Goal: Task Accomplishment & Management: Use online tool/utility

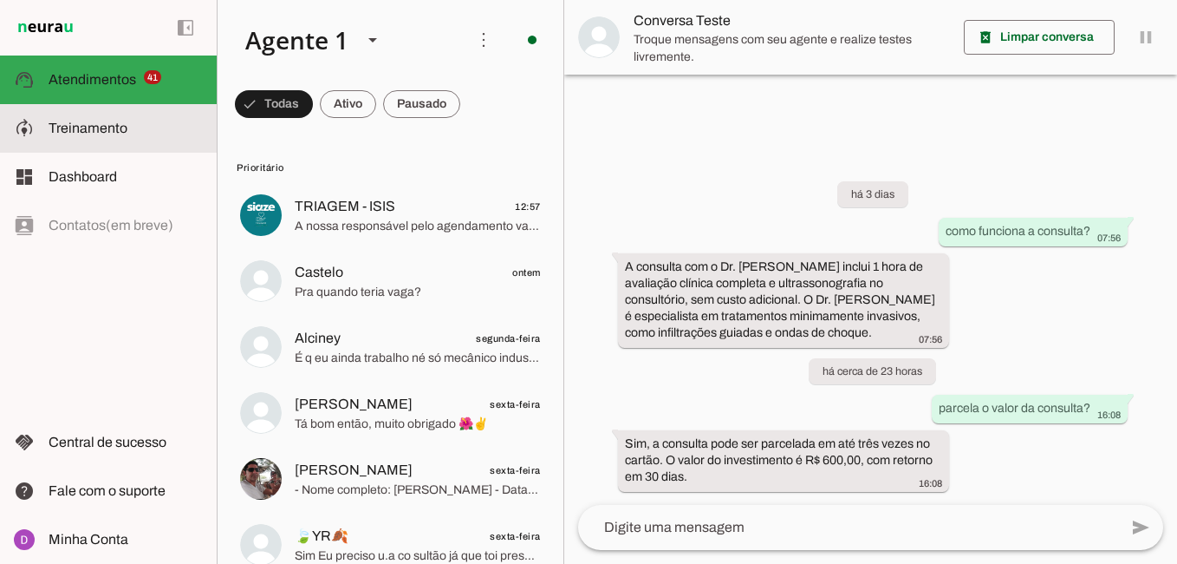
drag, startPoint x: 116, startPoint y: 128, endPoint x: 551, endPoint y: 90, distance: 436.0
click at [116, 130] on span "Treinamento" at bounding box center [88, 128] width 79 height 15
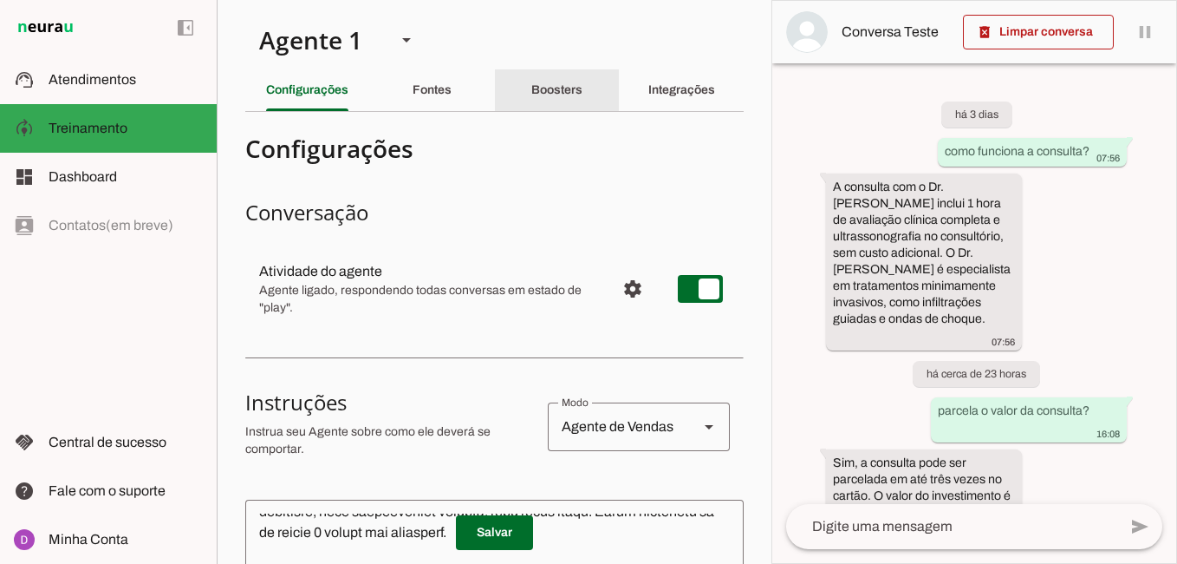
click at [531, 76] on div "Boosters" at bounding box center [556, 90] width 51 height 42
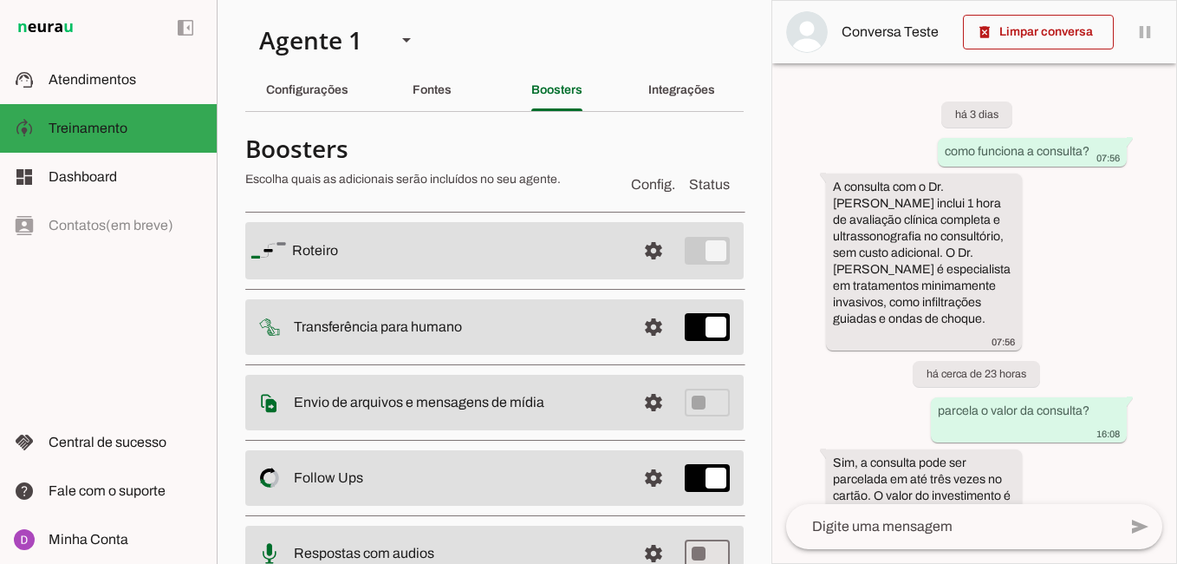
scroll to position [152, 0]
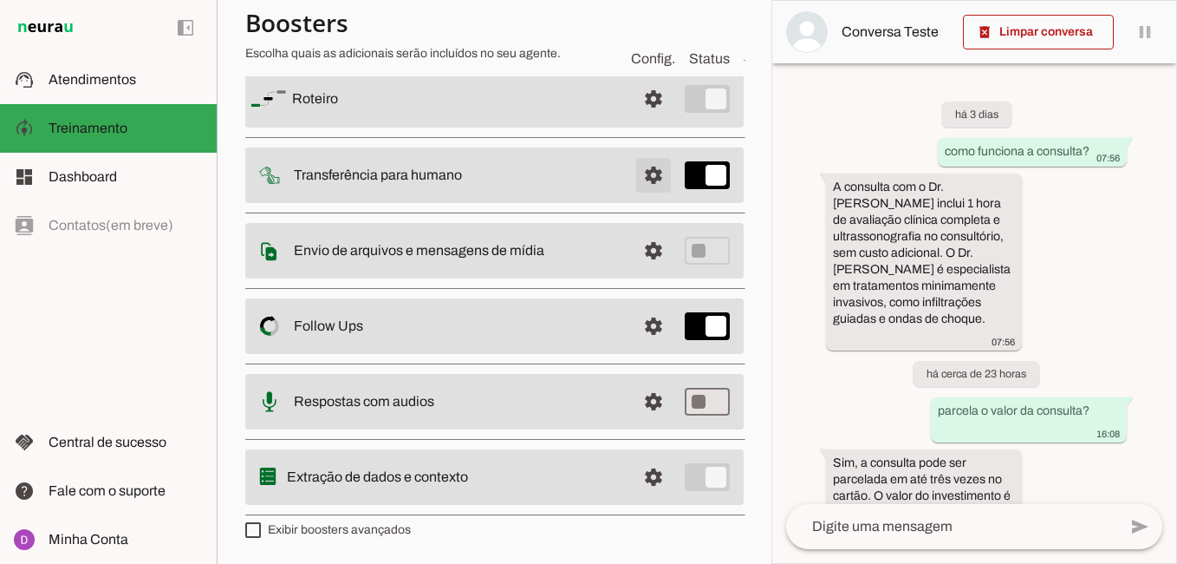
click at [651, 120] on span at bounding box center [654, 99] width 42 height 42
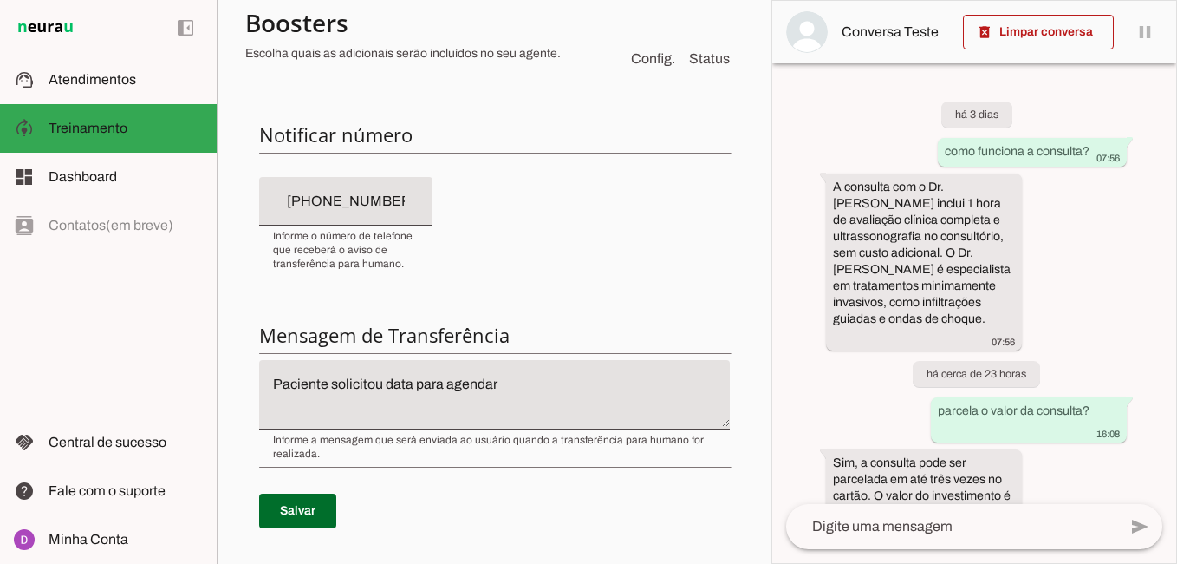
scroll to position [423, 0]
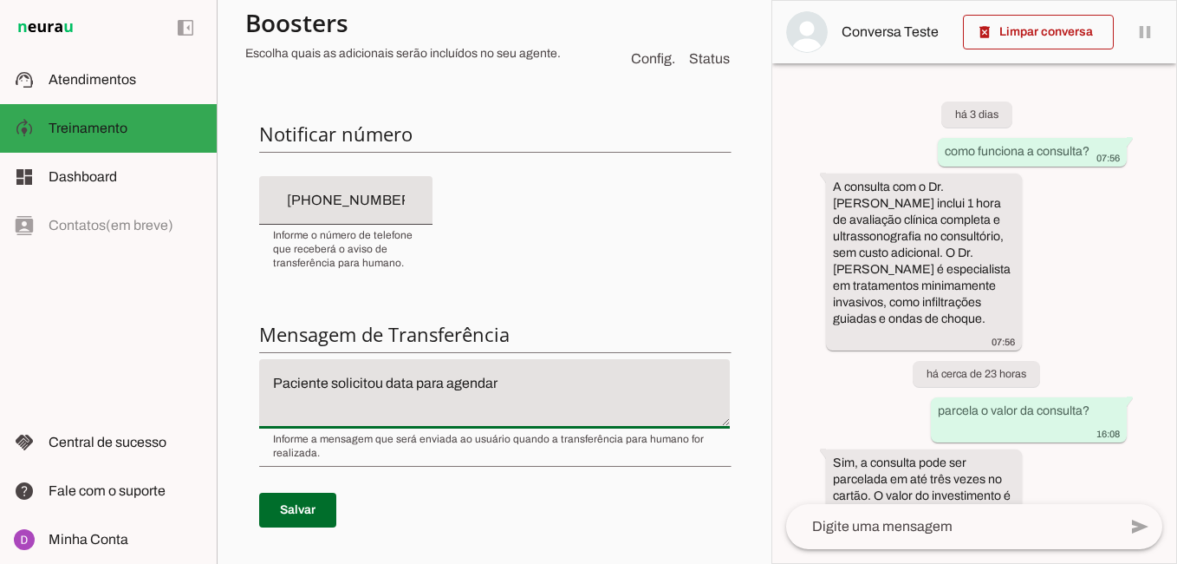
drag, startPoint x: 516, startPoint y: 410, endPoint x: 175, endPoint y: 380, distance: 342.1
click at [175, 380] on applet-drawer "support_agent Atendimentos Atendimentos model_training Treinamento Treinamento …" at bounding box center [588, 282] width 1177 height 564
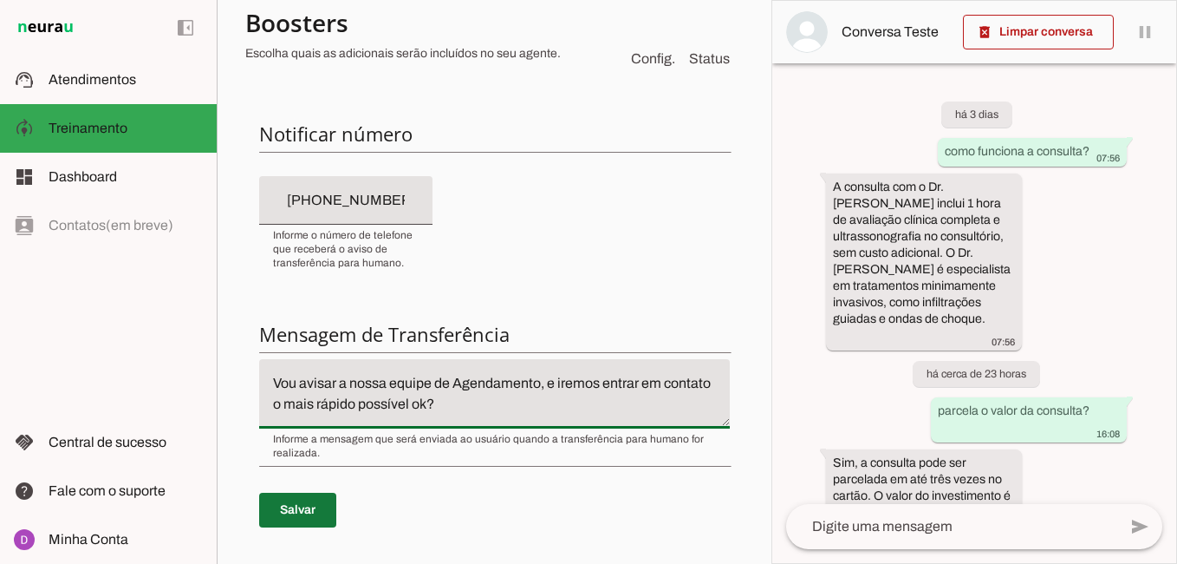
type textarea "Vou avisar a nossa equipe de Agendamento, e iremos entrar em contato o mais ráp…"
type md-filled-text-field "Vou avisar a nossa equipe de Agendamento, e iremos entrar em contato o mais ráp…"
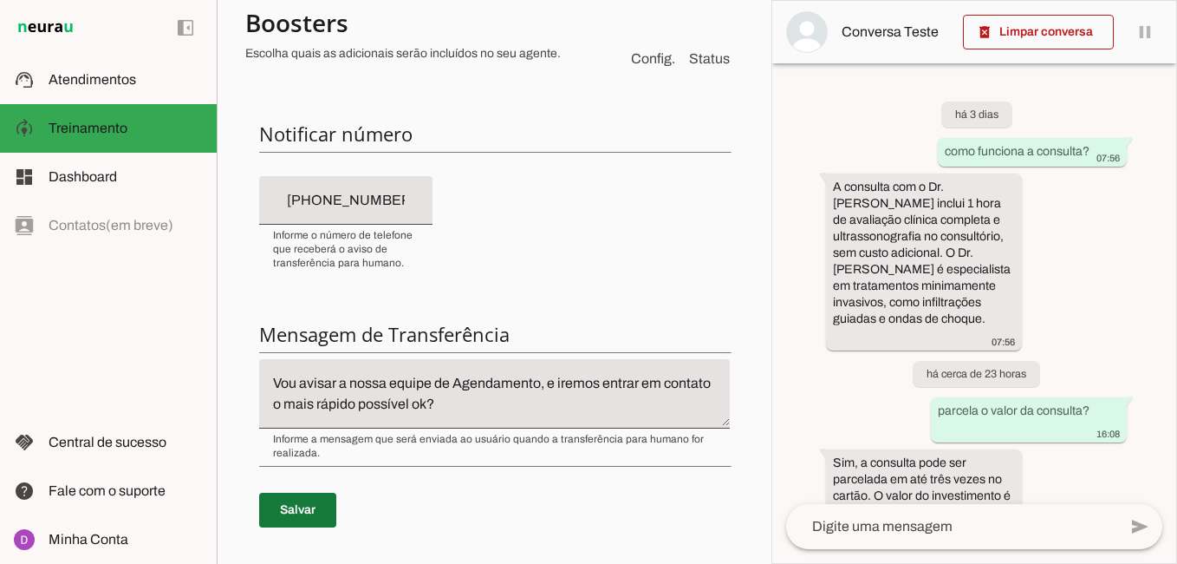
click at [296, 496] on span at bounding box center [297, 510] width 77 height 42
click at [315, 519] on span at bounding box center [297, 510] width 77 height 42
click at [299, 502] on span at bounding box center [297, 510] width 77 height 42
